Goal: Information Seeking & Learning: Learn about a topic

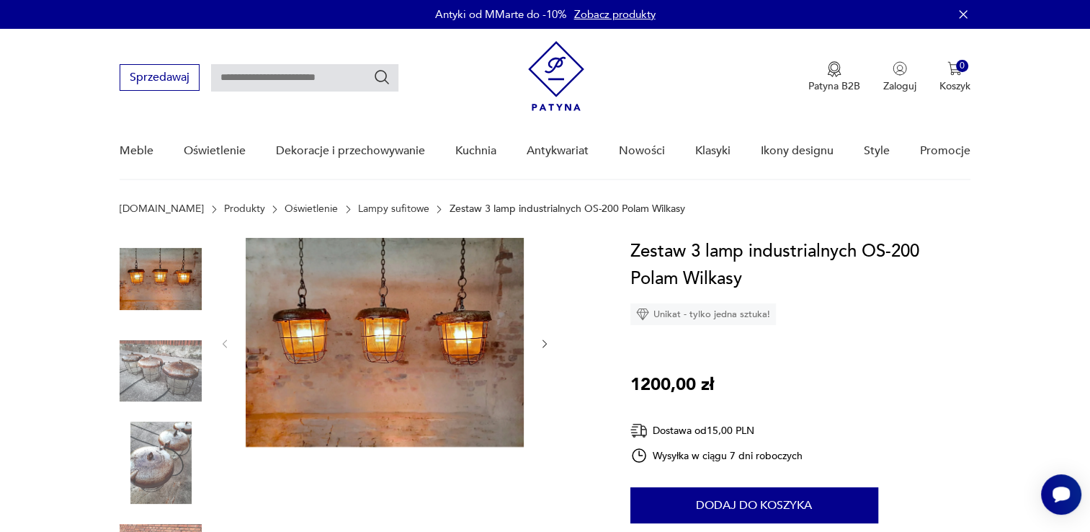
click at [400, 331] on img at bounding box center [385, 342] width 278 height 209
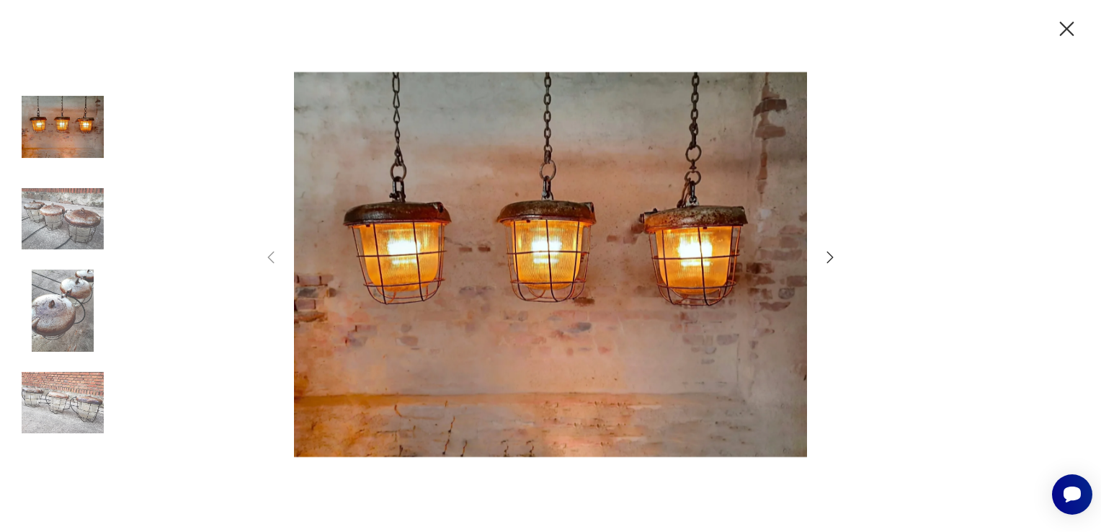
click at [76, 235] on img at bounding box center [63, 219] width 82 height 82
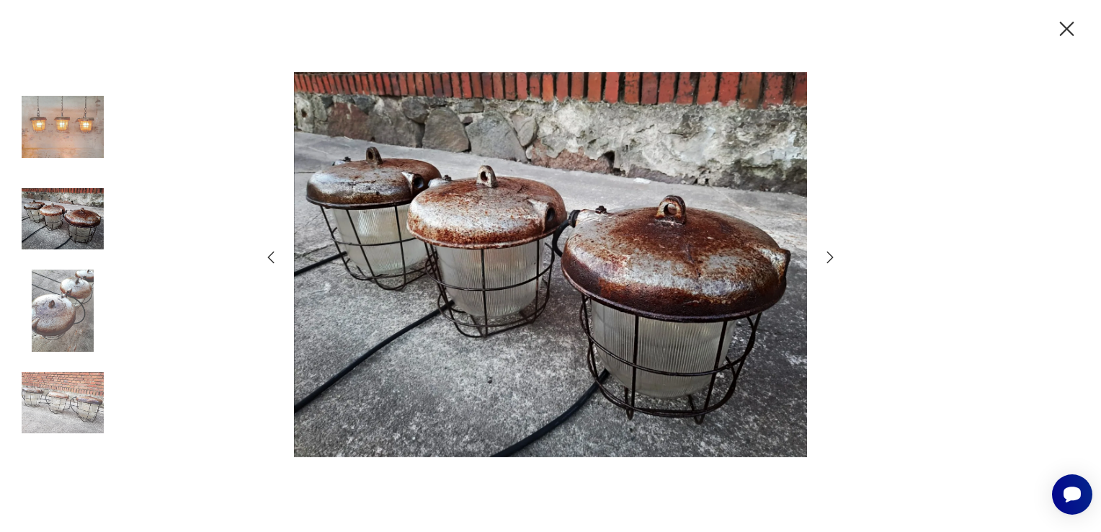
click at [82, 308] on img at bounding box center [63, 310] width 82 height 82
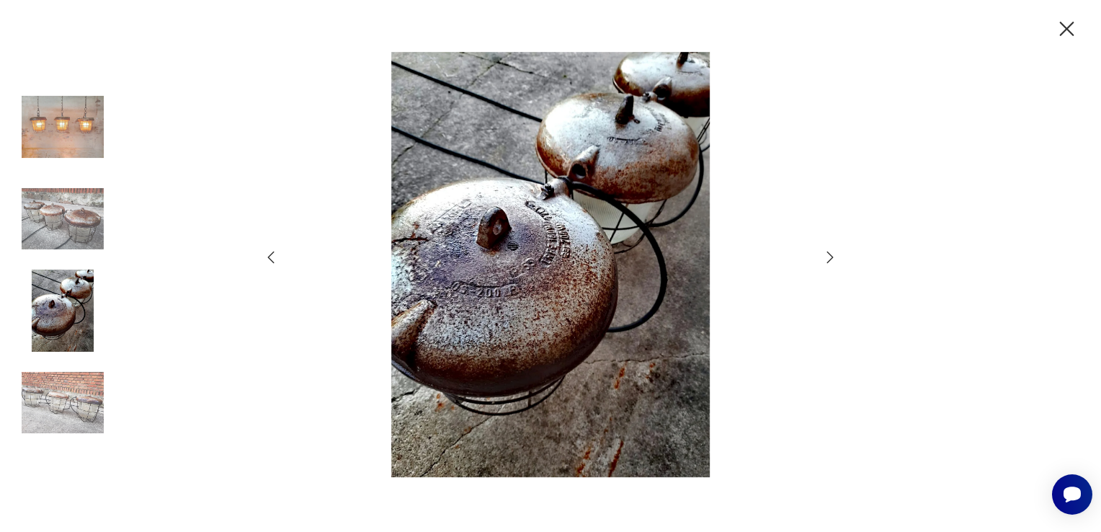
click at [499, 283] on img at bounding box center [550, 264] width 513 height 425
click at [61, 399] on img at bounding box center [63, 403] width 82 height 82
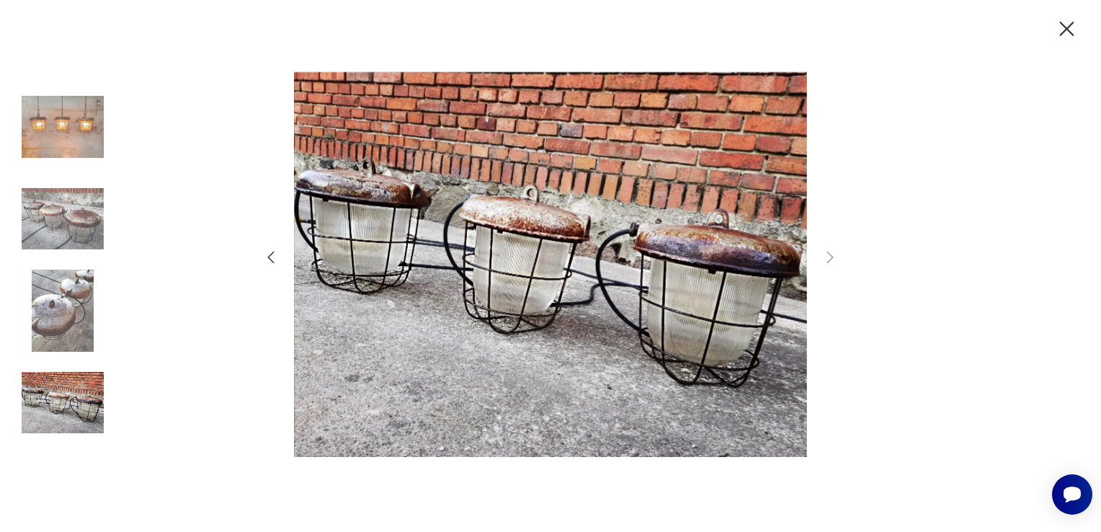
click at [71, 315] on img at bounding box center [63, 310] width 82 height 82
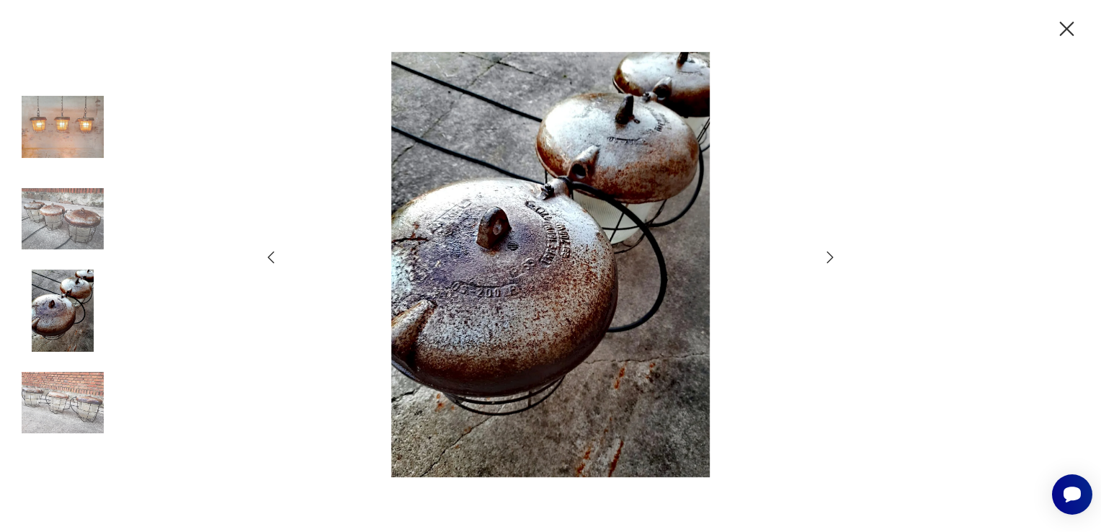
click at [62, 212] on img at bounding box center [63, 219] width 82 height 82
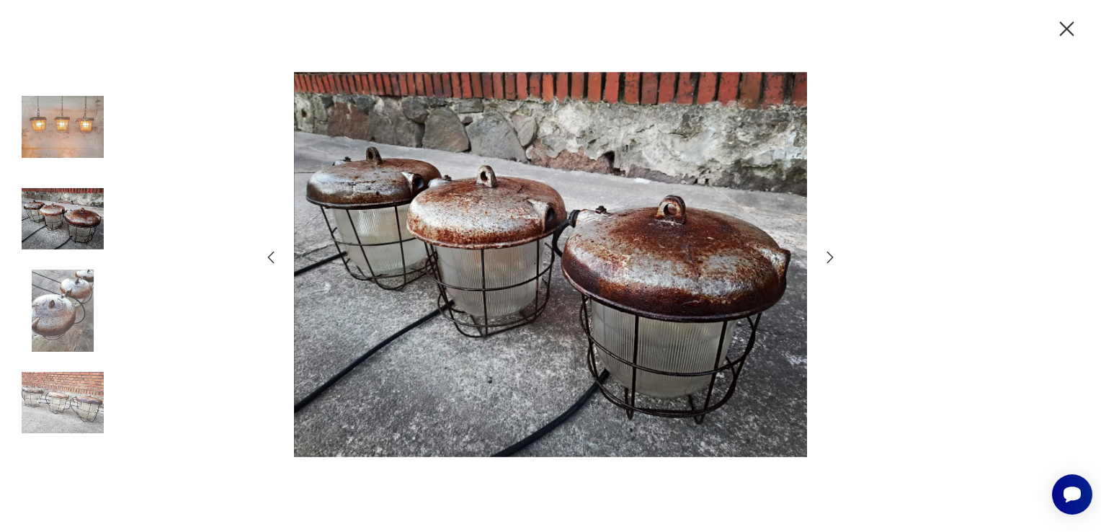
click at [1063, 27] on icon "button" at bounding box center [1066, 29] width 25 height 25
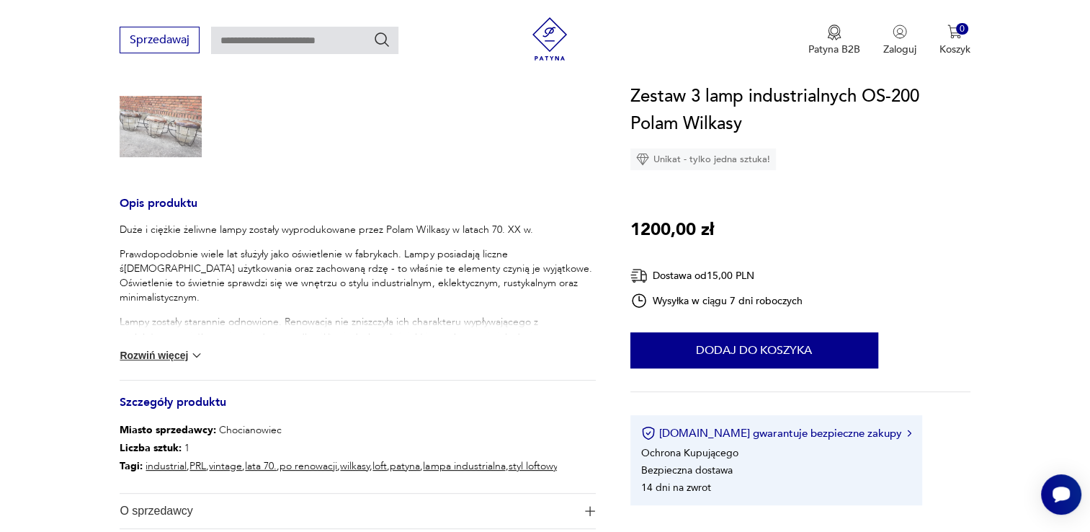
scroll to position [438, 0]
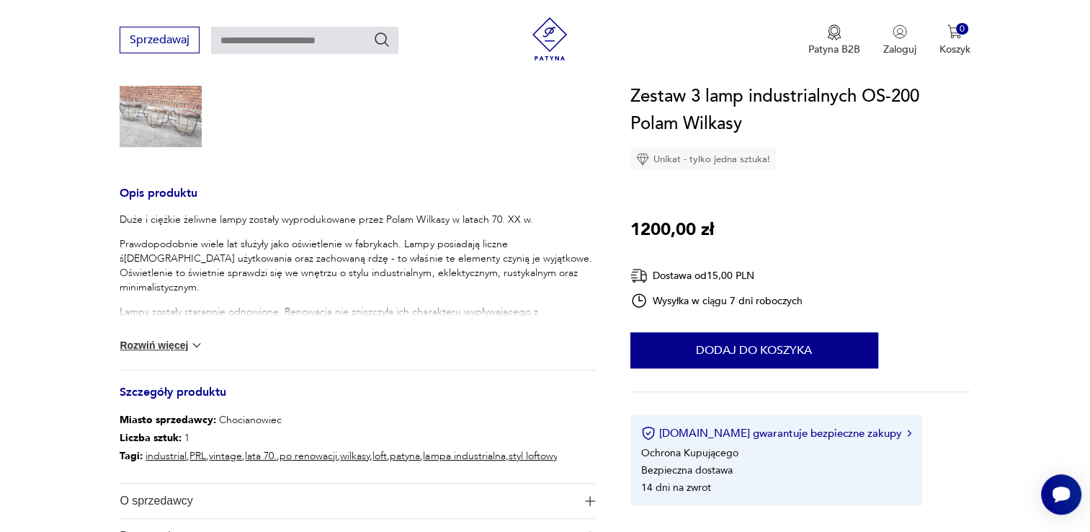
click at [148, 345] on button "Rozwiń więcej" at bounding box center [162, 345] width 84 height 14
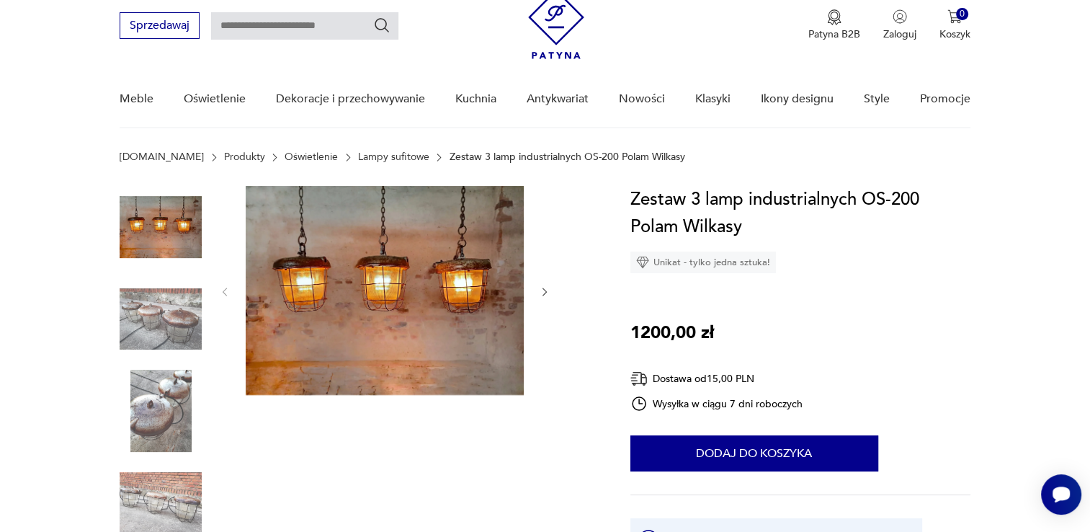
scroll to position [0, 0]
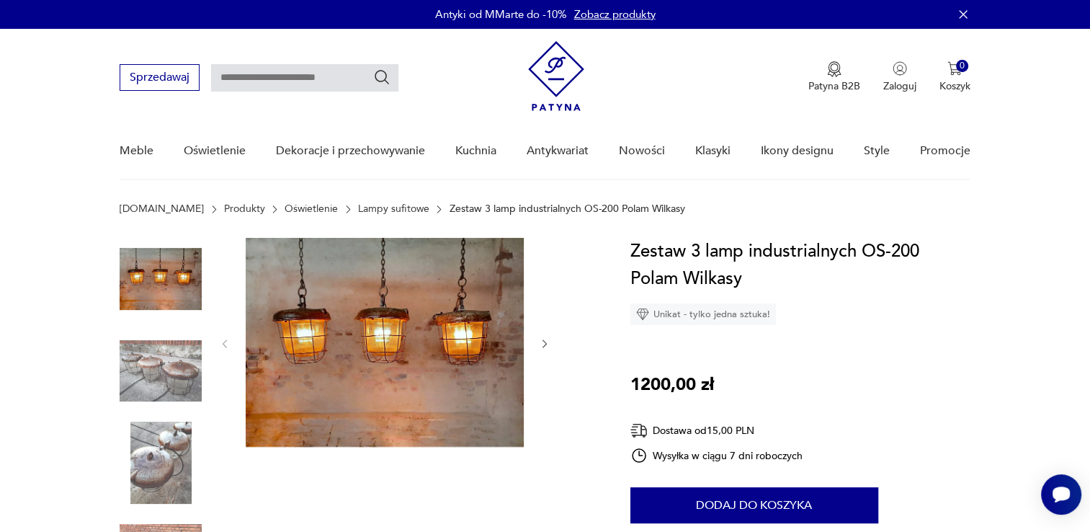
click at [343, 315] on img at bounding box center [385, 342] width 278 height 209
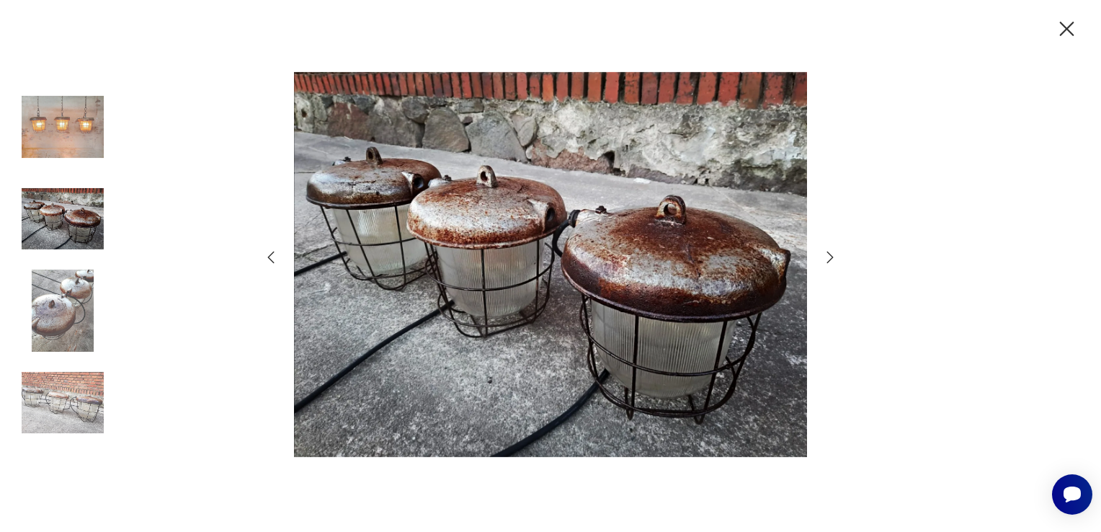
click at [269, 259] on icon "button" at bounding box center [270, 256] width 17 height 17
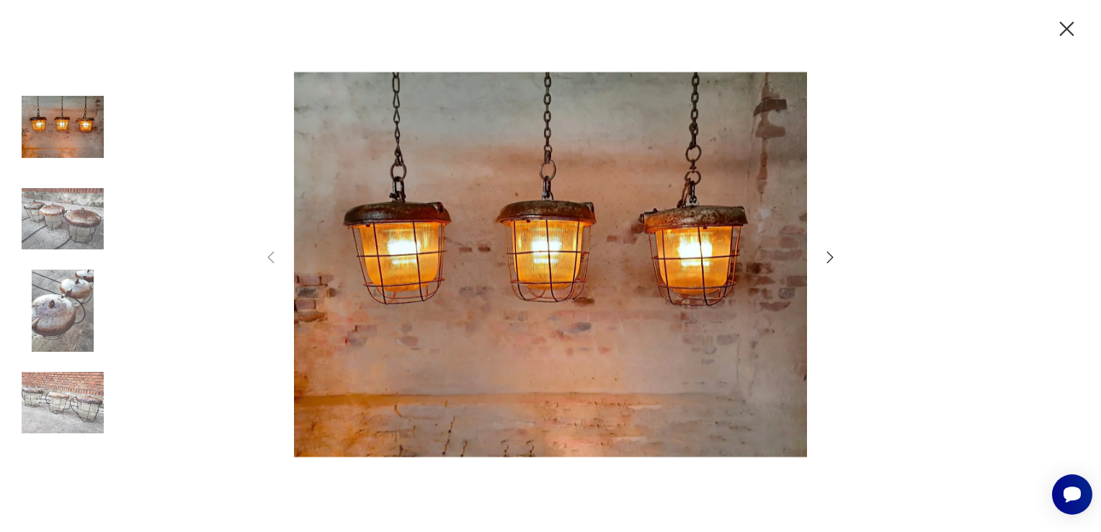
click at [830, 253] on icon "button" at bounding box center [829, 256] width 17 height 17
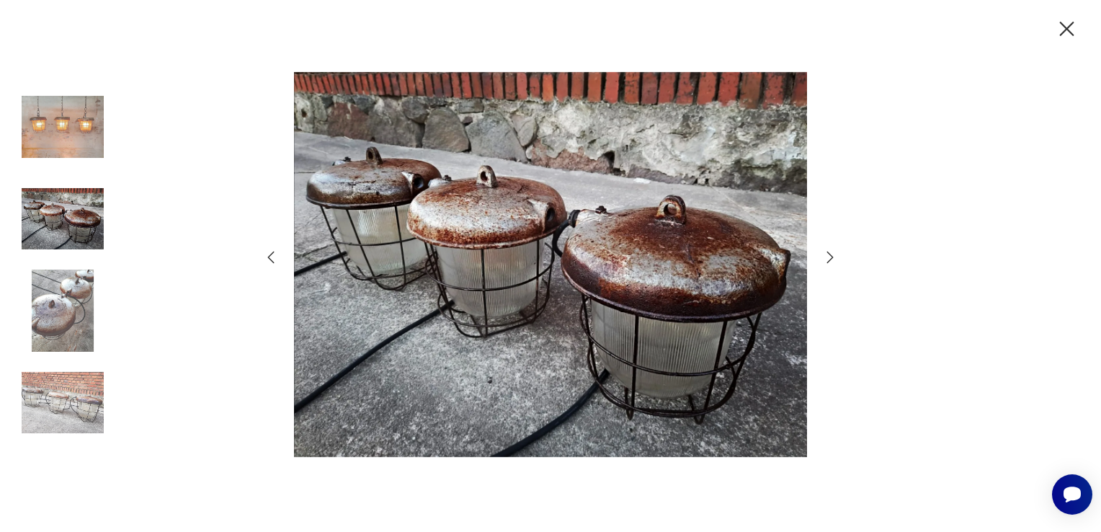
click at [830, 253] on icon "button" at bounding box center [829, 256] width 17 height 17
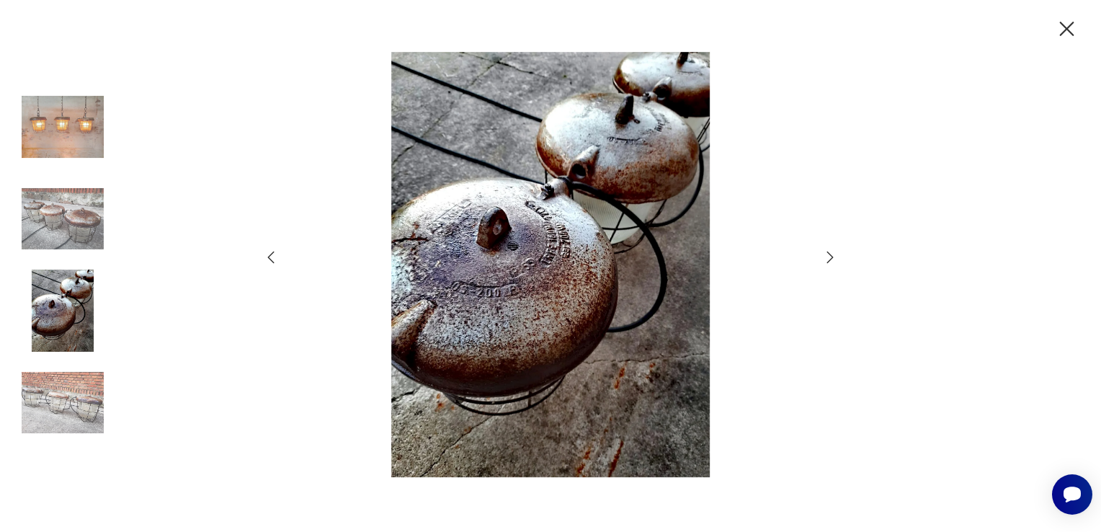
click at [830, 253] on icon "button" at bounding box center [829, 256] width 17 height 17
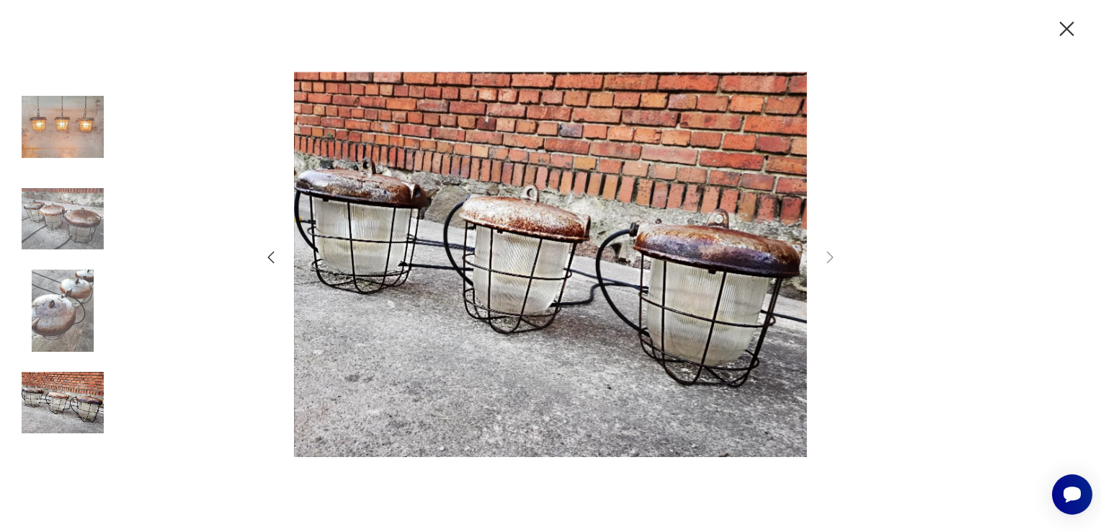
click at [272, 255] on icon "button" at bounding box center [270, 256] width 17 height 17
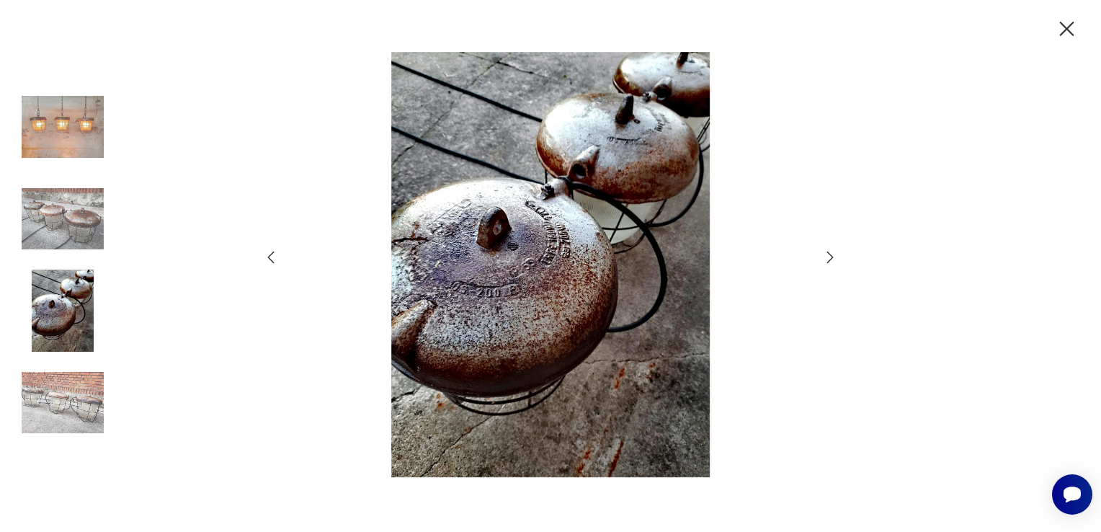
click at [1068, 27] on icon "button" at bounding box center [1067, 29] width 14 height 14
